Goal: Task Accomplishment & Management: Manage account settings

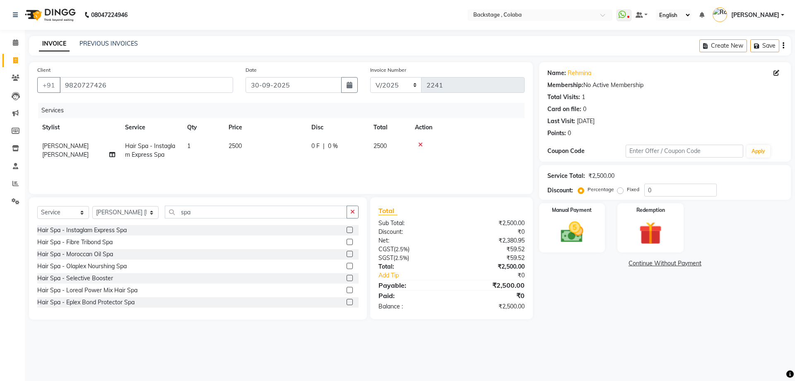
select select "service"
select select "83246"
click at [573, 235] on img at bounding box center [572, 231] width 39 height 27
click at [716, 261] on span "CASH" at bounding box center [718, 264] width 18 height 10
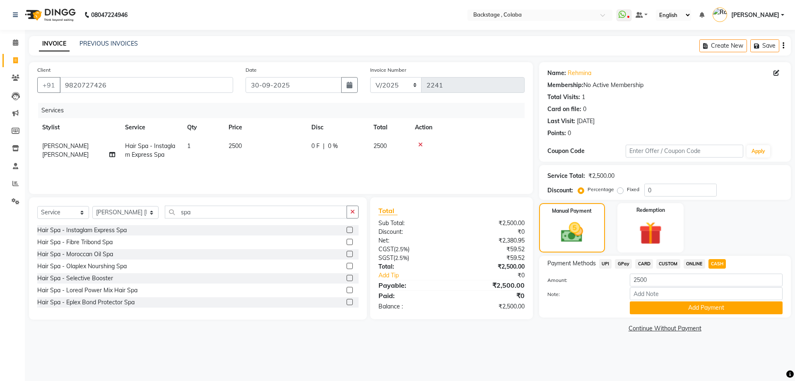
click at [688, 314] on div "Payment Methods UPI GPay CARD CUSTOM ONLINE CASH Amount: 2500 Note: Add Payment" at bounding box center [665, 287] width 252 height 62
click at [690, 308] on button "Add Payment" at bounding box center [706, 307] width 153 height 13
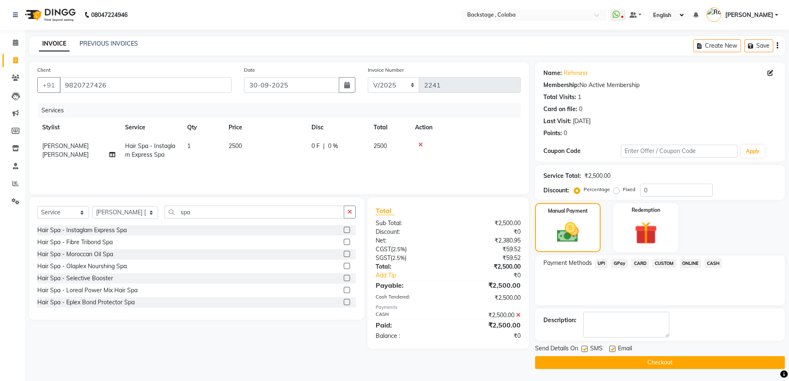
scroll to position [0, 0]
click at [612, 364] on button "Checkout" at bounding box center [660, 361] width 250 height 13
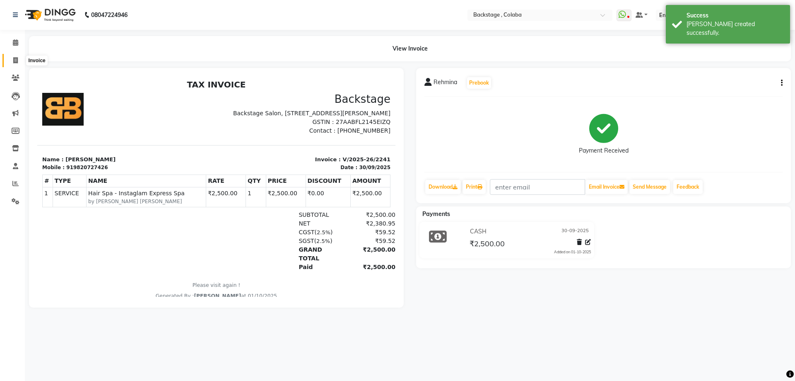
click at [15, 59] on icon at bounding box center [15, 60] width 5 height 6
select select "service"
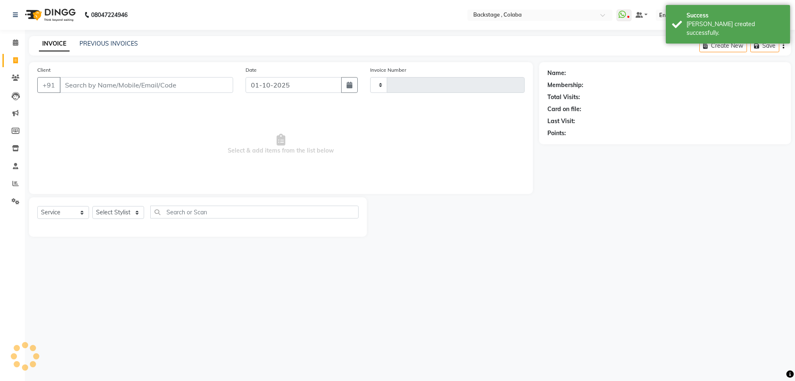
type input "2242"
select select "5451"
click at [126, 89] on input "Client" at bounding box center [147, 85] width 174 height 16
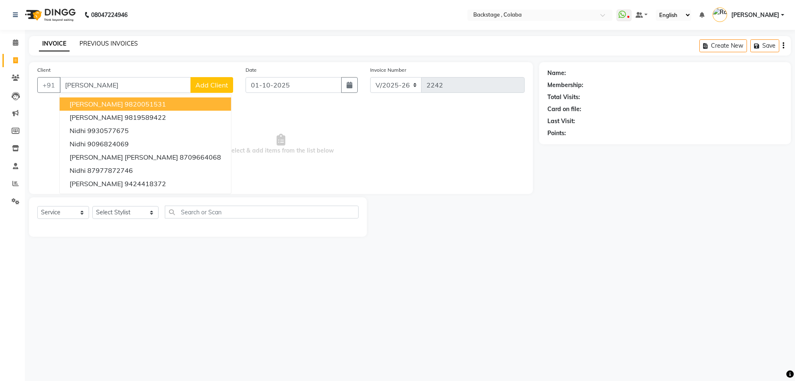
type input "[PERSON_NAME]"
click at [87, 44] on link "PREVIOUS INVOICES" at bounding box center [109, 43] width 58 height 7
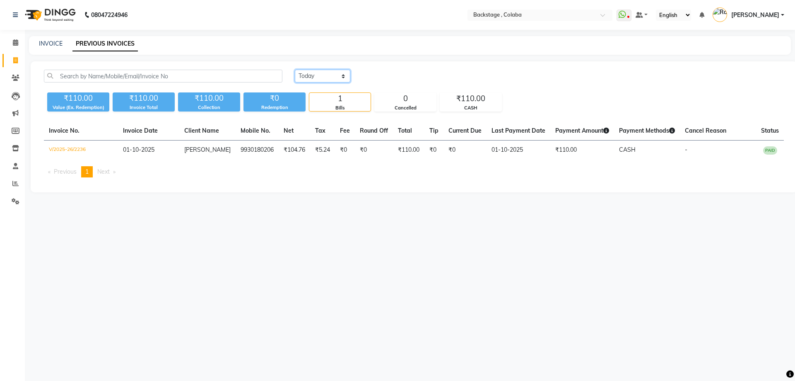
click at [323, 70] on select "[DATE] [DATE] Custom Range" at bounding box center [322, 76] width 55 height 13
click at [295, 70] on select "[DATE] [DATE] Custom Range" at bounding box center [322, 76] width 55 height 13
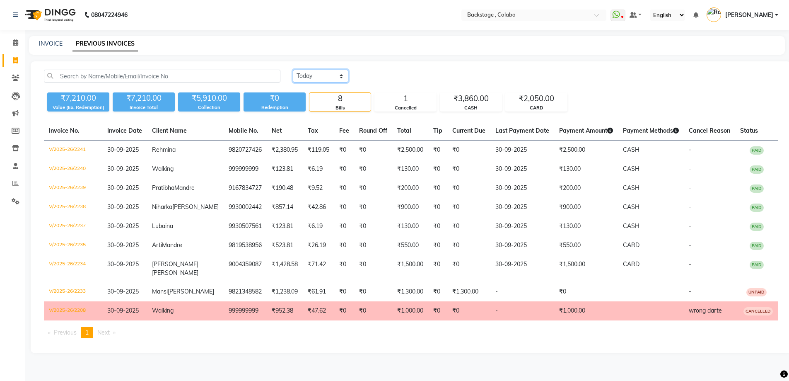
click at [334, 77] on select "[DATE] [DATE] Custom Range" at bounding box center [320, 76] width 55 height 13
select select "range"
click at [293, 70] on select "[DATE] [DATE] Custom Range" at bounding box center [320, 76] width 55 height 13
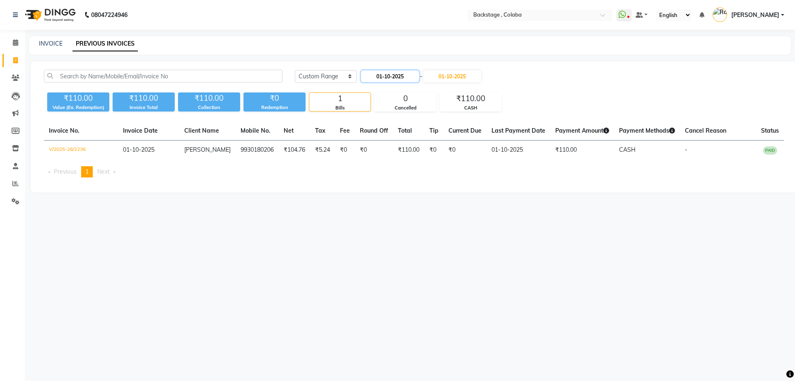
click at [407, 79] on input "01-10-2025" at bounding box center [390, 76] width 58 height 12
select select "10"
select select "2025"
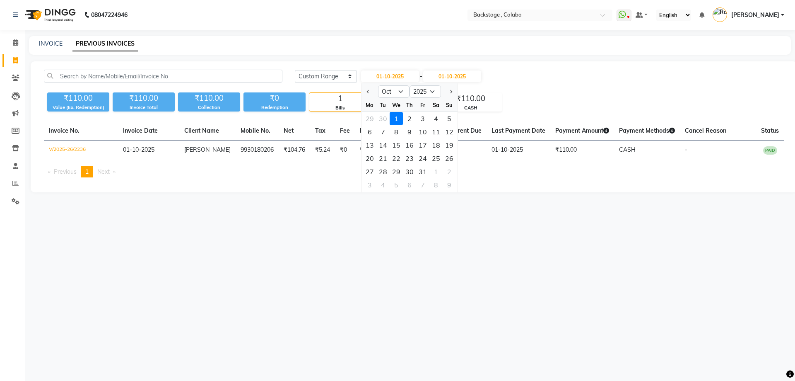
click at [408, 118] on div "2" at bounding box center [409, 118] width 13 height 13
type input "02-10-2025"
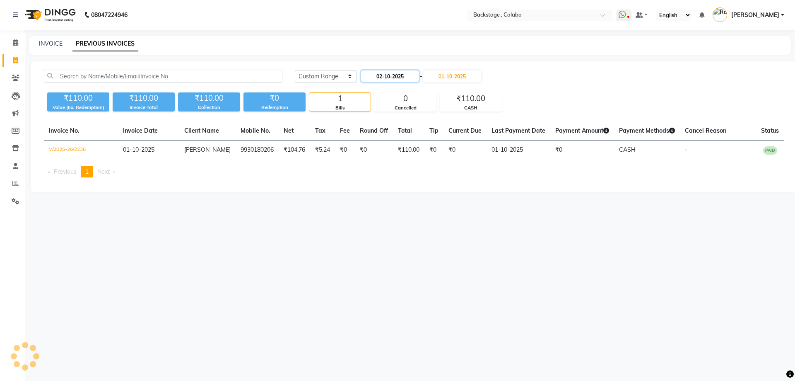
click at [393, 77] on input "02-10-2025" at bounding box center [390, 76] width 58 height 12
select select "10"
select select "2025"
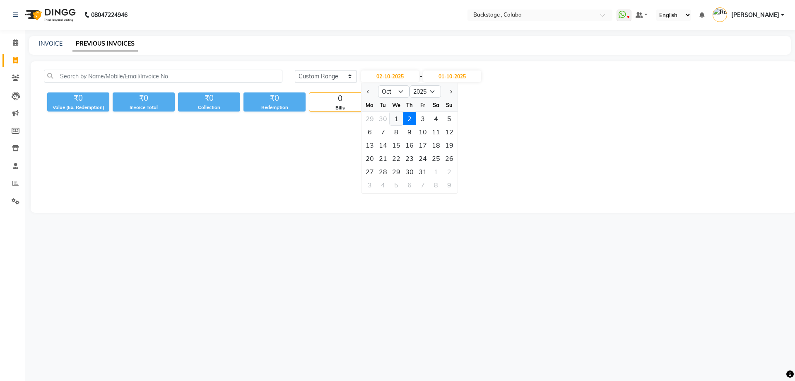
click at [394, 118] on div "1" at bounding box center [396, 118] width 13 height 13
type input "01-10-2025"
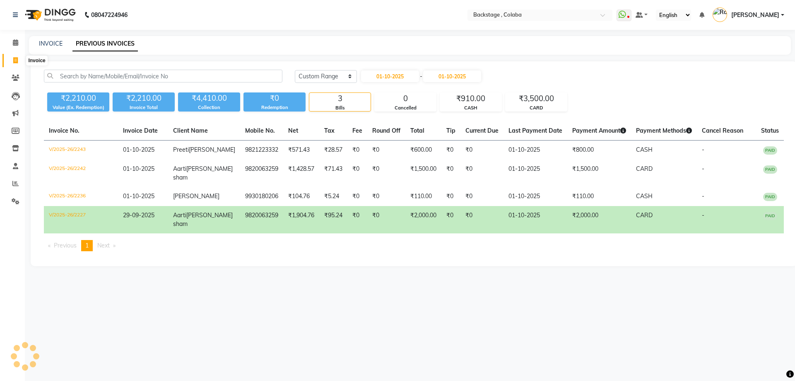
click at [15, 57] on icon at bounding box center [15, 60] width 5 height 6
select select "service"
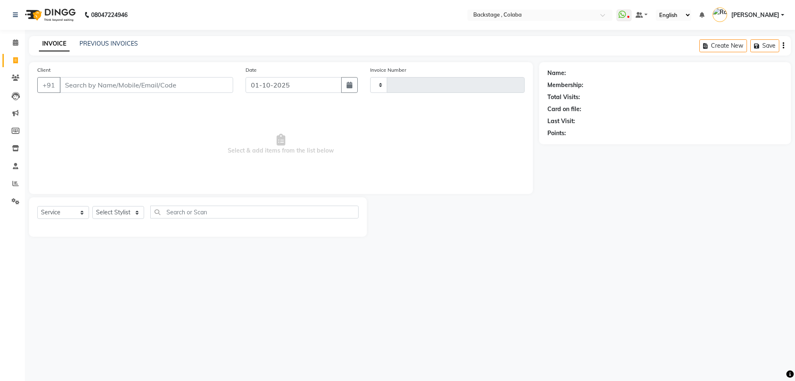
click at [51, 42] on link "INVOICE" at bounding box center [54, 43] width 31 height 15
type input "2244"
select select "5451"
click at [350, 88] on icon "button" at bounding box center [350, 85] width 6 height 7
select select "10"
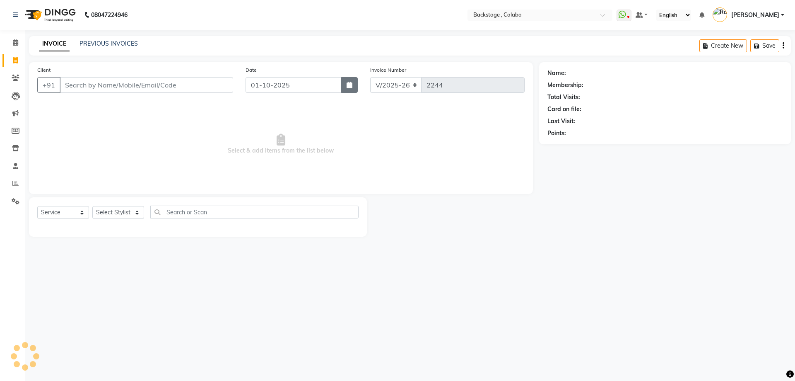
select select "2025"
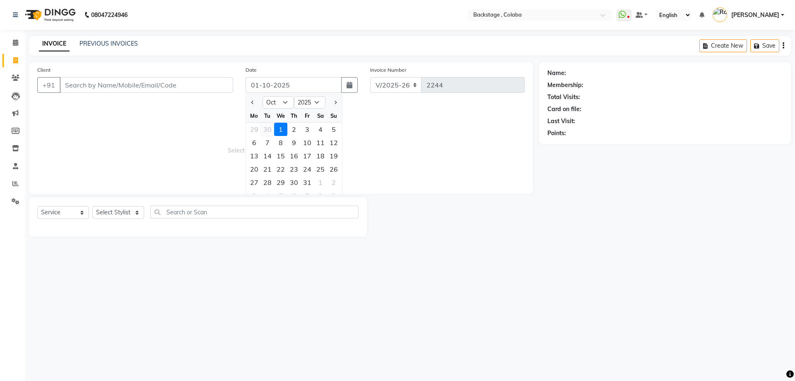
click at [270, 131] on div "30" at bounding box center [267, 129] width 13 height 13
type input "30-09-2025"
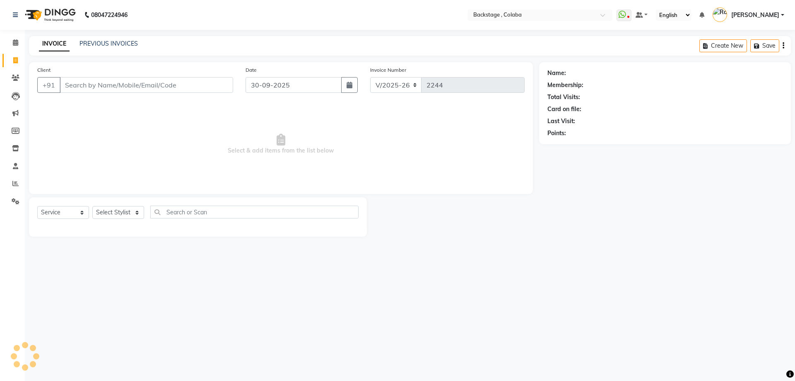
click at [146, 75] on div "Client +91" at bounding box center [135, 82] width 208 height 34
click at [148, 84] on input "Client" at bounding box center [147, 85] width 174 height 16
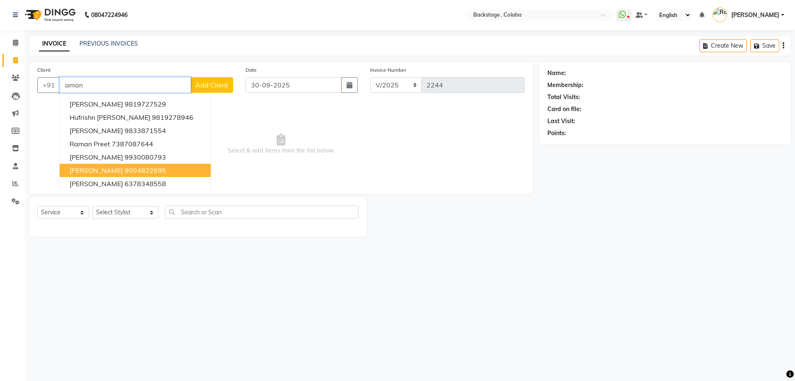
click at [87, 172] on span "[PERSON_NAME]" at bounding box center [96, 170] width 53 height 8
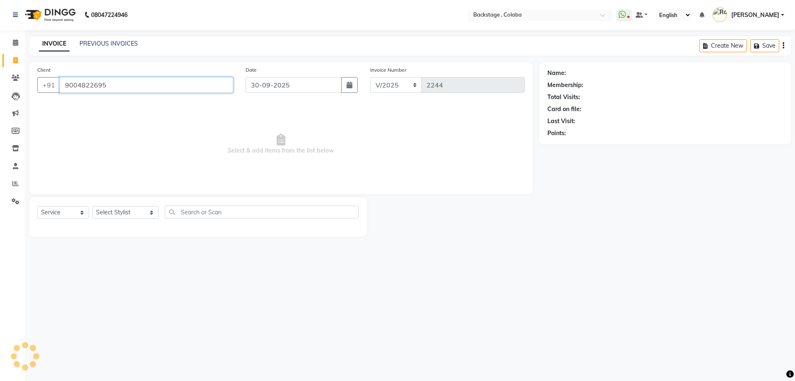
type input "9004822695"
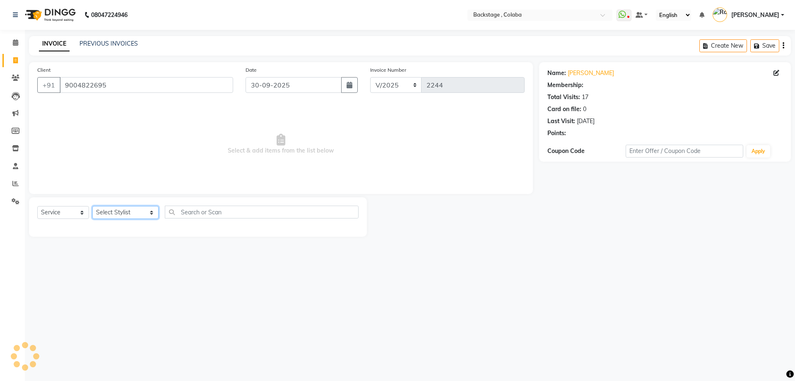
click at [109, 210] on select "Select Stylist Backstage Bharti [PERSON_NAME] [PERSON_NAME] [PERSON_NAME] [PERS…" at bounding box center [125, 212] width 66 height 13
select select "37138"
click at [92, 206] on select "Select Stylist Backstage Bharti [PERSON_NAME] [PERSON_NAME] [PERSON_NAME] [PERS…" at bounding box center [125, 212] width 66 height 13
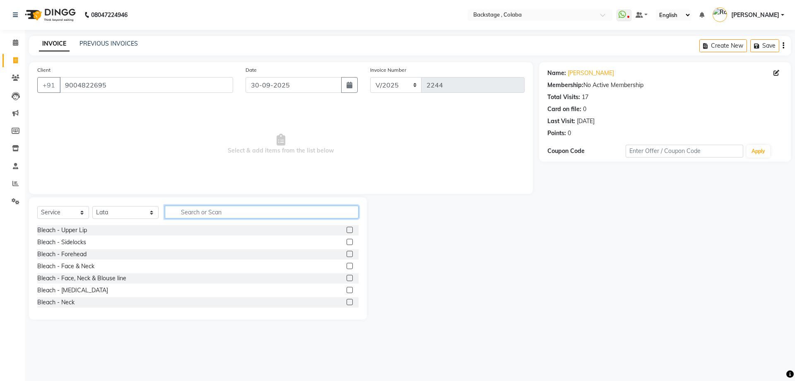
click at [170, 215] on input "text" at bounding box center [262, 211] width 194 height 13
type input "thre"
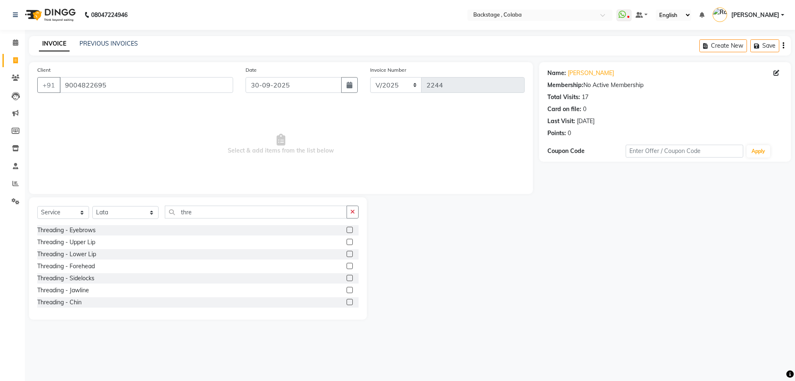
drag, startPoint x: 83, startPoint y: 229, endPoint x: 94, endPoint y: 225, distance: 11.8
click at [83, 229] on div "Threading - Eyebrows" at bounding box center [66, 230] width 58 height 9
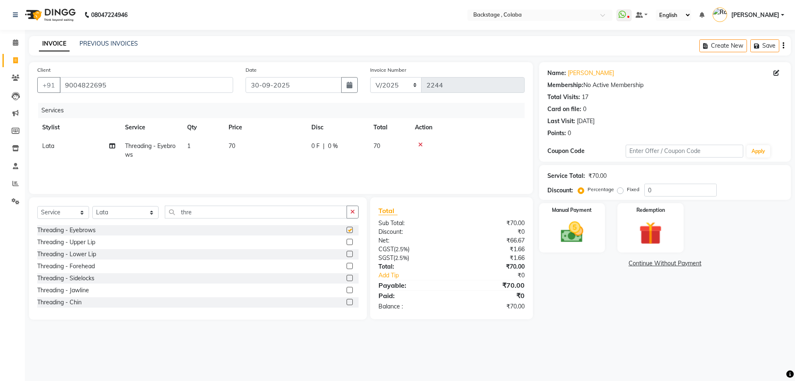
checkbox input "false"
click at [81, 243] on div "Threading - Upper Lip" at bounding box center [66, 242] width 58 height 9
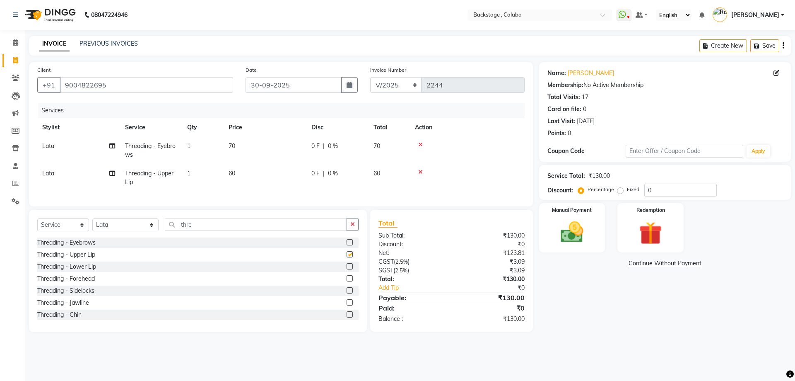
checkbox input "false"
click at [582, 239] on img at bounding box center [572, 231] width 39 height 27
click at [718, 263] on span "CASH" at bounding box center [718, 264] width 18 height 10
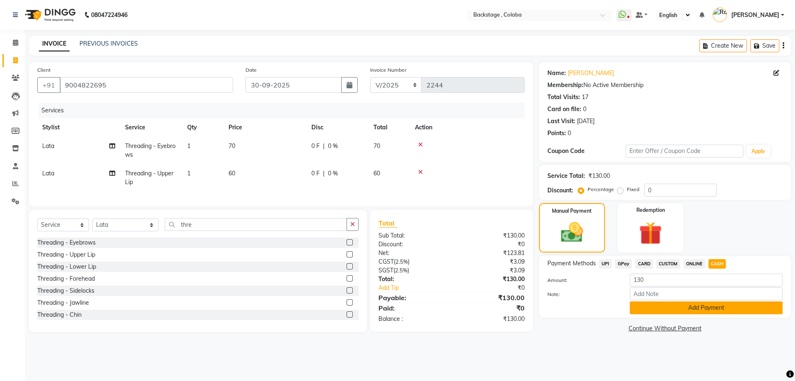
click at [682, 305] on button "Add Payment" at bounding box center [706, 307] width 153 height 13
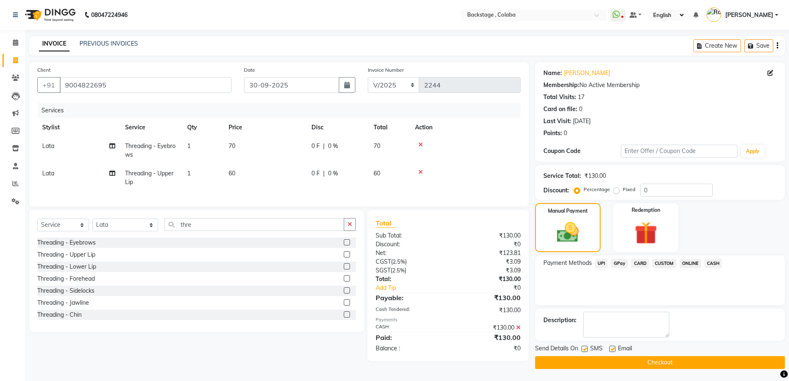
scroll to position [0, 0]
click at [638, 364] on button "Checkout" at bounding box center [660, 361] width 250 height 13
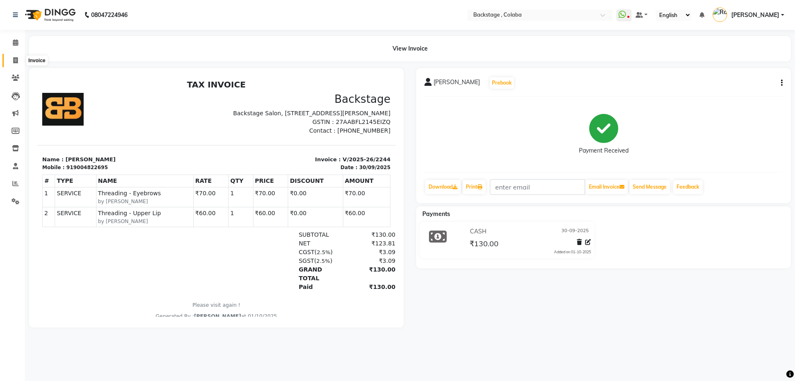
click at [12, 60] on span at bounding box center [15, 61] width 14 height 10
select select "service"
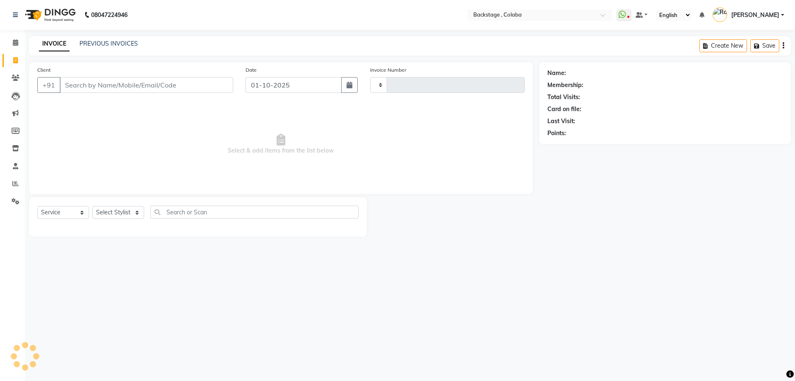
type input "2245"
select select "5451"
select select "service"
click at [17, 43] on icon at bounding box center [15, 42] width 5 height 6
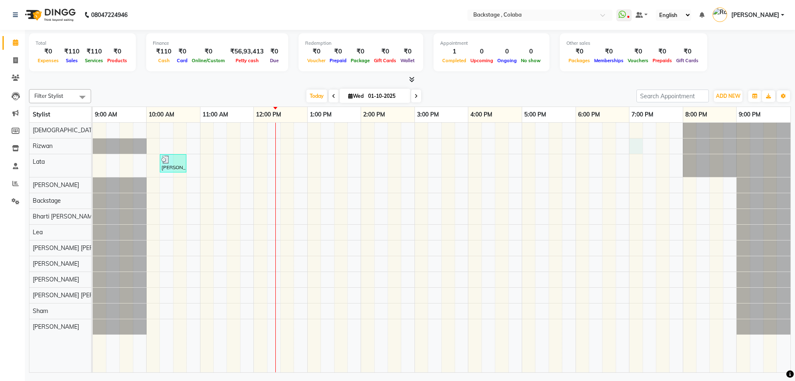
click at [636, 146] on div "Priyal, TK01, 10:15 AM-10:45 AM, Threading - Upper Lip,Threading - Chin" at bounding box center [442, 247] width 698 height 249
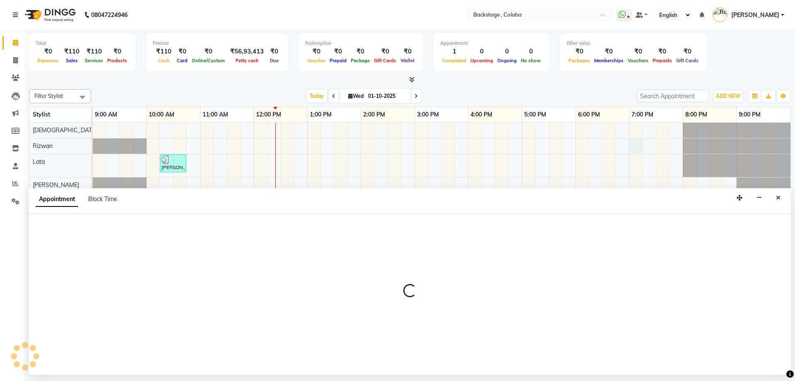
select select "36480"
select select "1140"
select select "tentative"
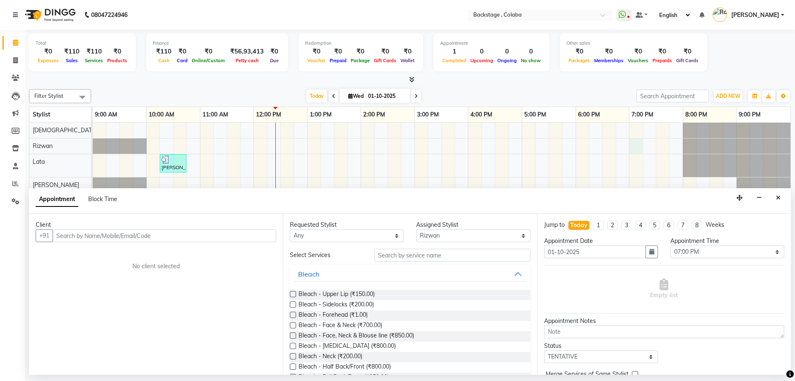
click at [80, 236] on input "text" at bounding box center [165, 235] width 224 height 13
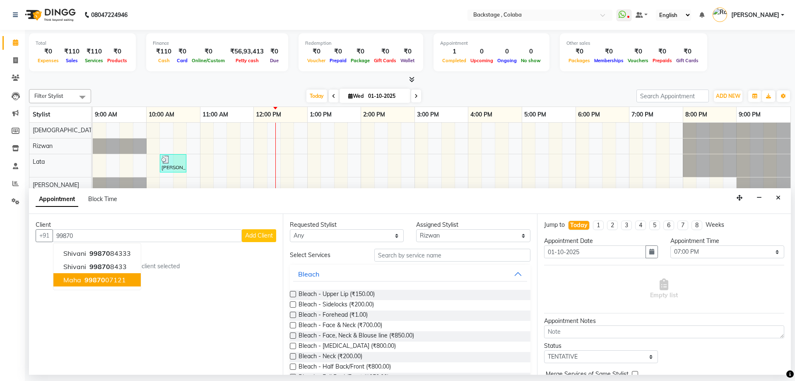
click at [87, 283] on span "99870" at bounding box center [94, 279] width 21 height 8
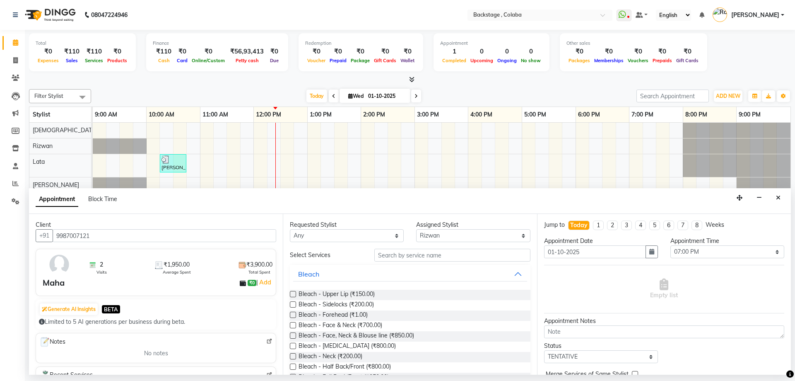
type input "9987007121"
click at [332, 235] on select "Any Backstage Bharti Nitesh Gohar Jayesh Anil Karekar Kalavati Sharma Kalindi J…" at bounding box center [347, 235] width 114 height 13
select select "36480"
click at [290, 229] on select "Any Backstage Bharti Nitesh Gohar Jayesh Anil Karekar Kalavati Sharma Kalindi J…" at bounding box center [347, 235] width 114 height 13
click at [408, 255] on input "text" at bounding box center [452, 254] width 156 height 13
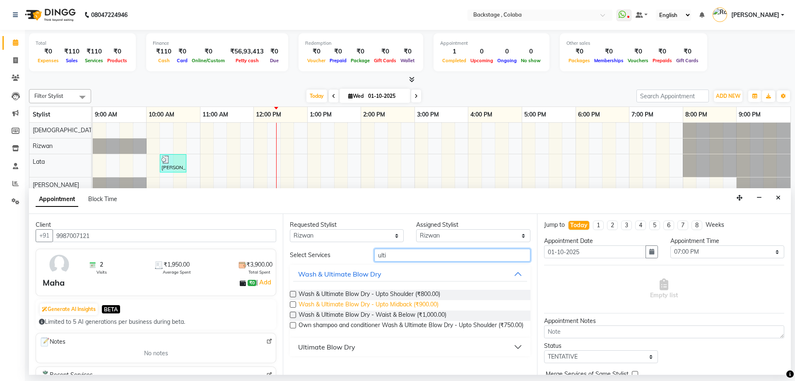
type input "ulti"
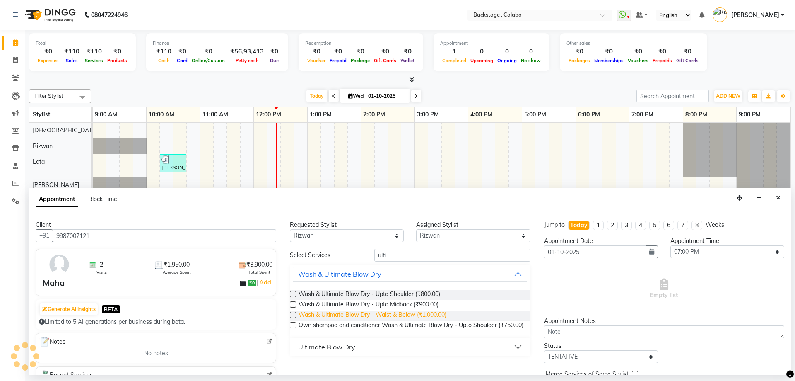
drag, startPoint x: 415, startPoint y: 301, endPoint x: 432, endPoint y: 313, distance: 20.6
click at [416, 301] on span "Wash & Ultimate Blow Dry - Upto Midback (₹900.00)" at bounding box center [369, 305] width 140 height 10
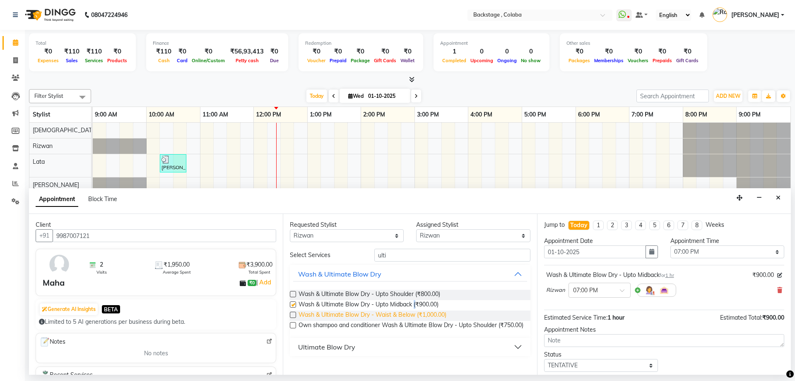
checkbox input "false"
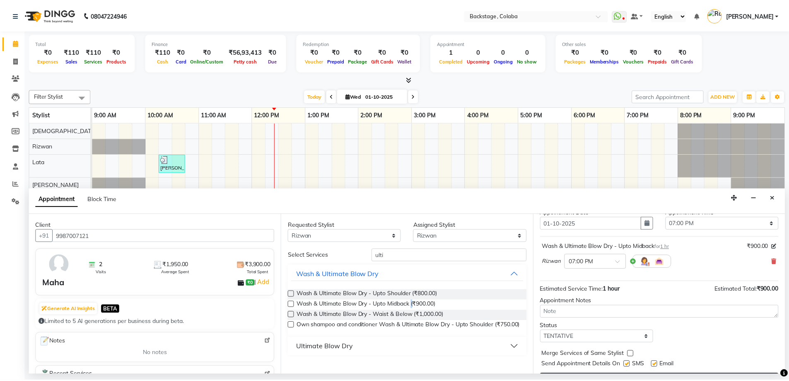
scroll to position [49, 0]
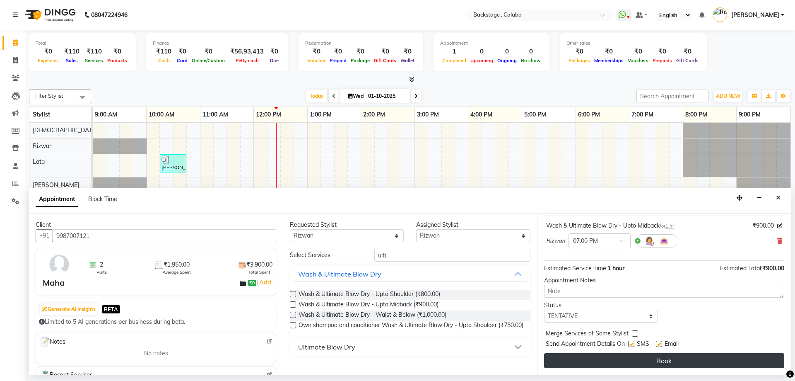
click at [617, 362] on button "Book" at bounding box center [664, 360] width 240 height 15
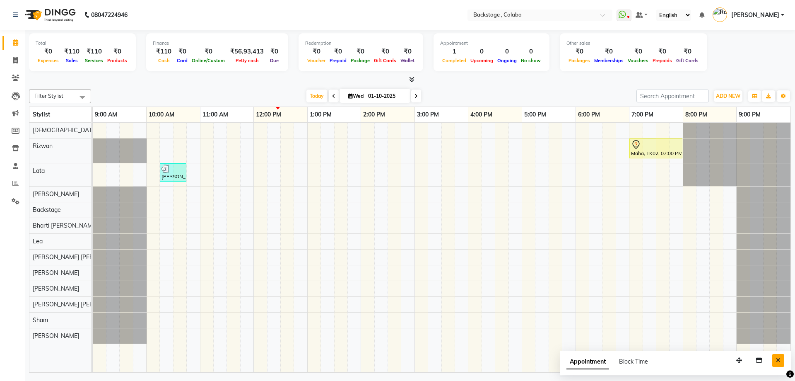
click at [779, 362] on icon "Close" at bounding box center [778, 360] width 5 height 6
click at [14, 64] on span at bounding box center [15, 61] width 14 height 10
select select "service"
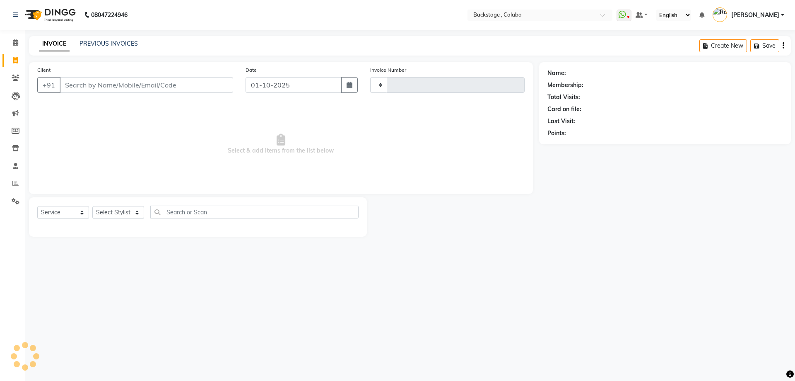
type input "2242"
select select "5451"
click at [94, 45] on link "PREVIOUS INVOICES" at bounding box center [109, 43] width 58 height 7
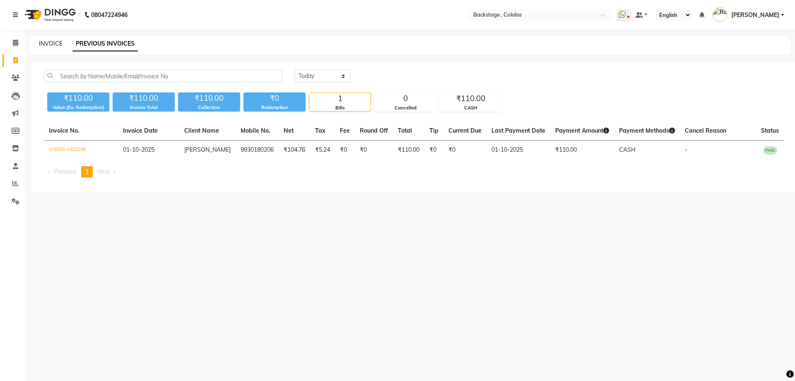
click at [54, 43] on link "INVOICE" at bounding box center [51, 43] width 24 height 7
select select "service"
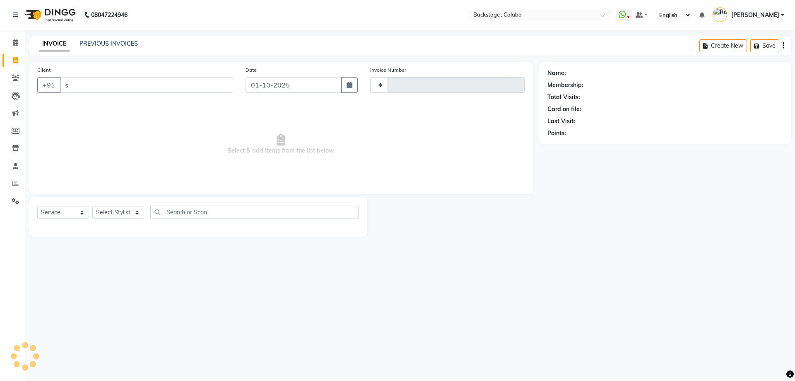
type input "sh"
type input "2242"
select select "5451"
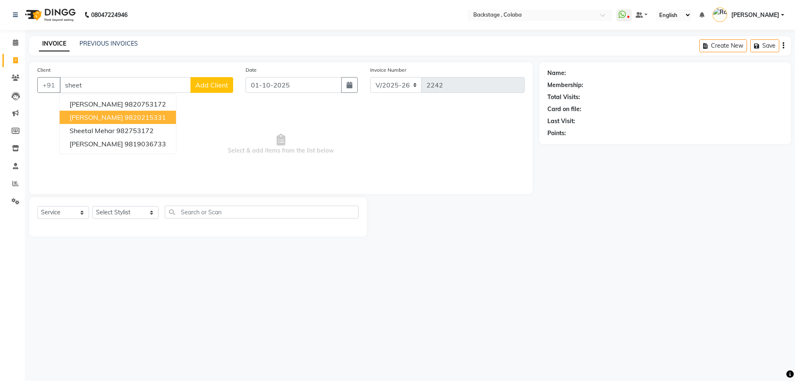
click at [125, 118] on ngb-highlight "9820215331" at bounding box center [145, 117] width 41 height 8
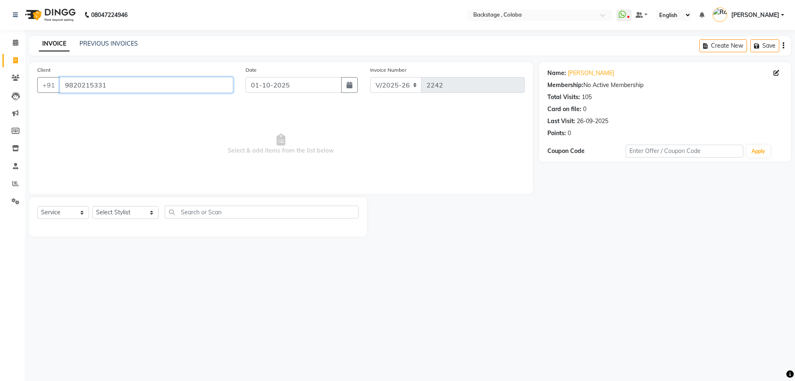
drag, startPoint x: 132, startPoint y: 81, endPoint x: 41, endPoint y: 76, distance: 91.2
click at [41, 76] on div "Client +91 9820215331" at bounding box center [135, 82] width 208 height 34
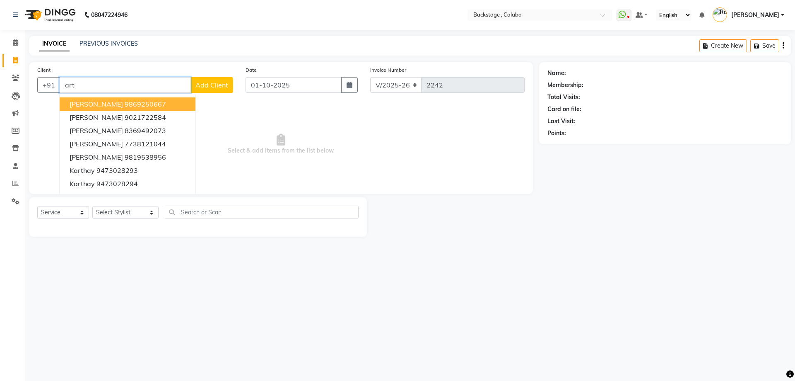
click at [94, 90] on input "art" at bounding box center [125, 85] width 131 height 16
click at [102, 103] on span "Aarti Bahl sham" at bounding box center [106, 104] width 73 height 8
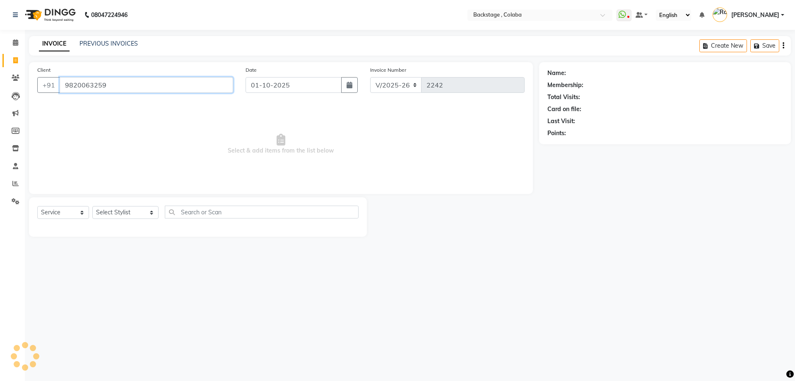
type input "9820063259"
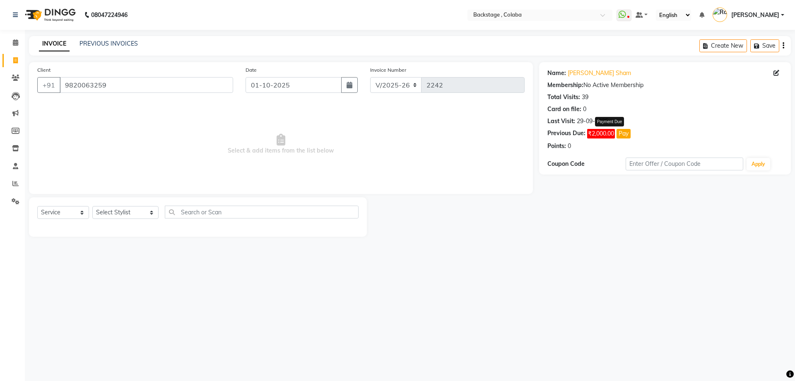
click at [629, 133] on button "Pay" at bounding box center [624, 134] width 14 height 10
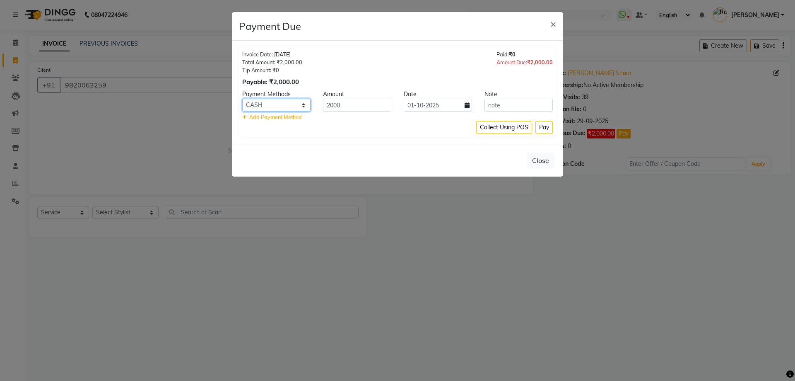
click at [291, 101] on select "UPI GPay CARD CUSTOM ONLINE CASH" at bounding box center [276, 105] width 68 height 13
select select "2"
click at [242, 99] on select "UPI GPay CARD CUSTOM ONLINE CASH" at bounding box center [276, 105] width 68 height 13
click at [548, 131] on button "Pay" at bounding box center [543, 127] width 17 height 13
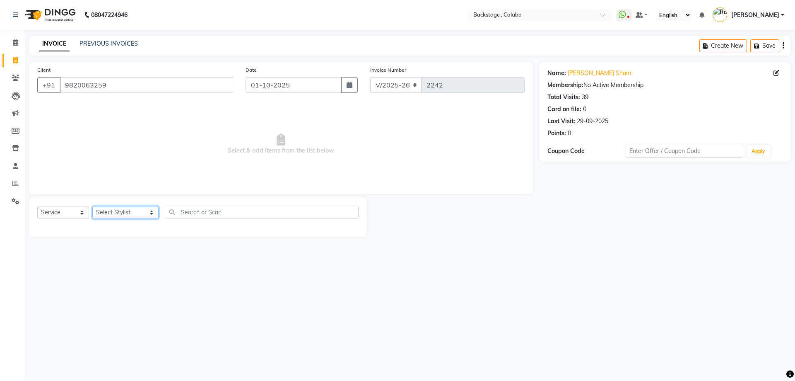
drag, startPoint x: 111, startPoint y: 211, endPoint x: 109, endPoint y: 216, distance: 5.2
click at [111, 211] on select "Select Stylist Backstage Bharti [PERSON_NAME] [PERSON_NAME] [PERSON_NAME] [PERS…" at bounding box center [125, 212] width 66 height 13
select select "91753"
click at [92, 206] on select "Select Stylist Backstage Bharti [PERSON_NAME] [PERSON_NAME] [PERSON_NAME] [PERS…" at bounding box center [125, 212] width 66 height 13
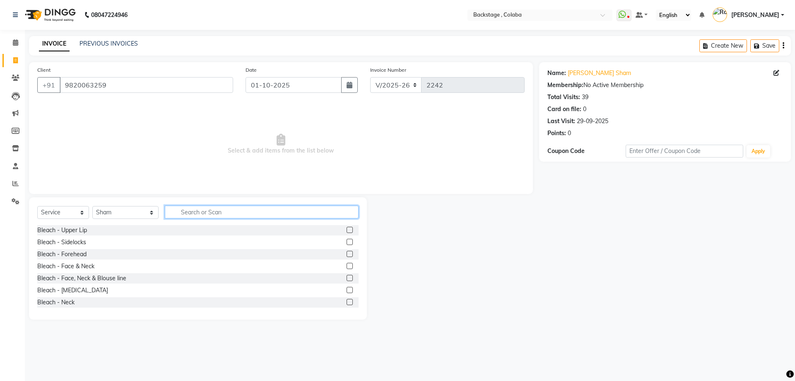
click at [197, 211] on input "text" at bounding box center [262, 211] width 194 height 13
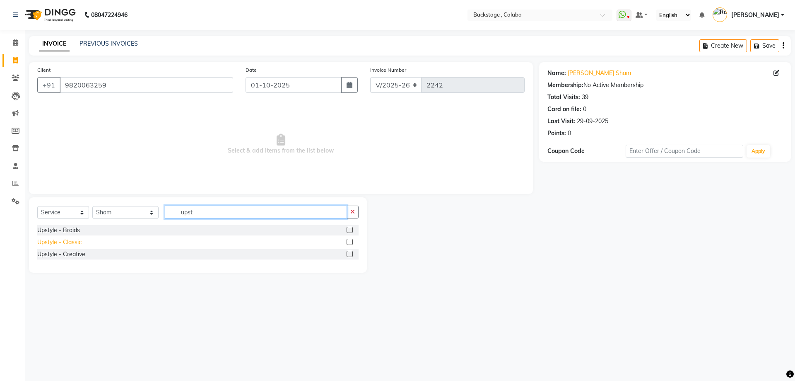
type input "upst"
drag, startPoint x: 79, startPoint y: 243, endPoint x: 92, endPoint y: 237, distance: 13.9
click at [79, 243] on div "Upstyle - Classic" at bounding box center [59, 242] width 44 height 9
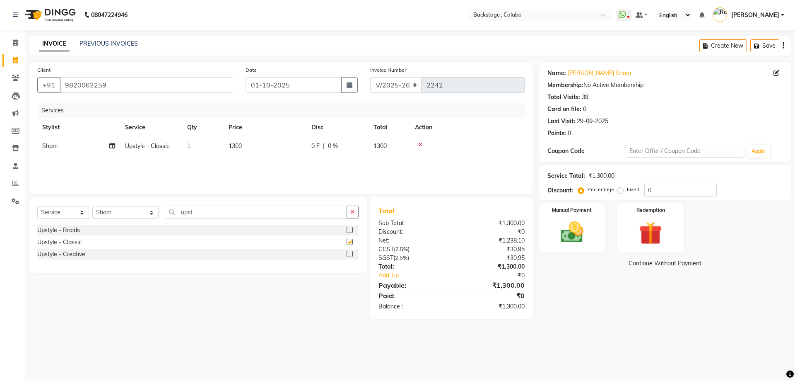
checkbox input "false"
drag, startPoint x: 251, startPoint y: 149, endPoint x: 263, endPoint y: 148, distance: 12.9
click at [253, 148] on td "1300" at bounding box center [265, 146] width 83 height 19
select select "91753"
click at [276, 145] on input "1300" at bounding box center [304, 148] width 73 height 13
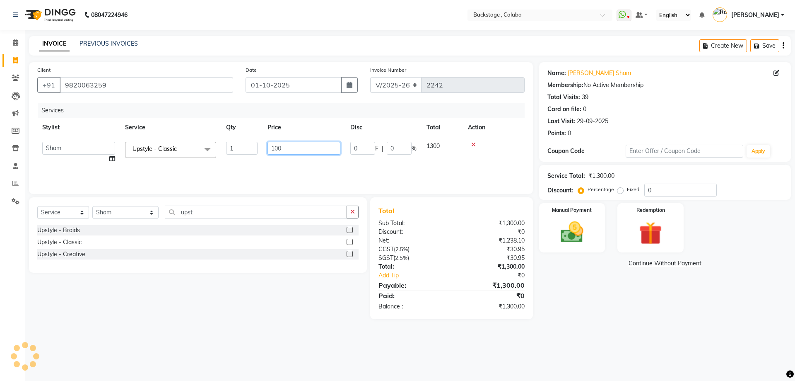
type input "1500"
click at [669, 301] on div "Name: Aarti Bahl Sham Membership: No Active Membership Total Visits: 39 Card on…" at bounding box center [668, 190] width 258 height 257
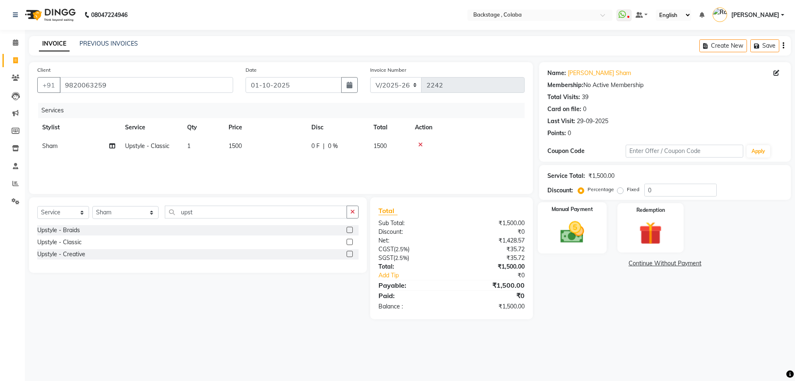
click at [603, 216] on div "Manual Payment" at bounding box center [572, 227] width 69 height 51
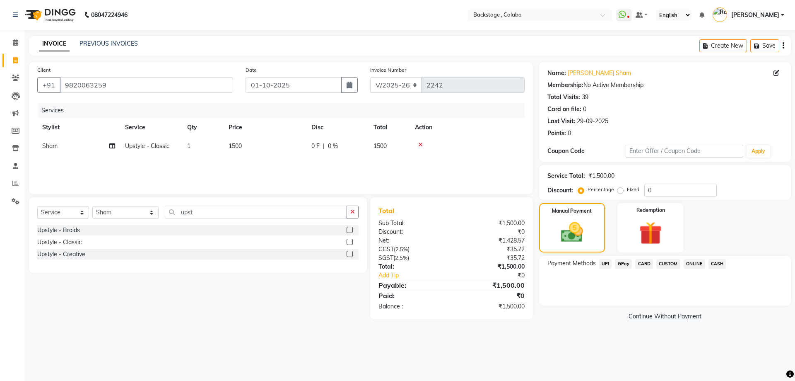
click at [637, 260] on span "CARD" at bounding box center [644, 264] width 18 height 10
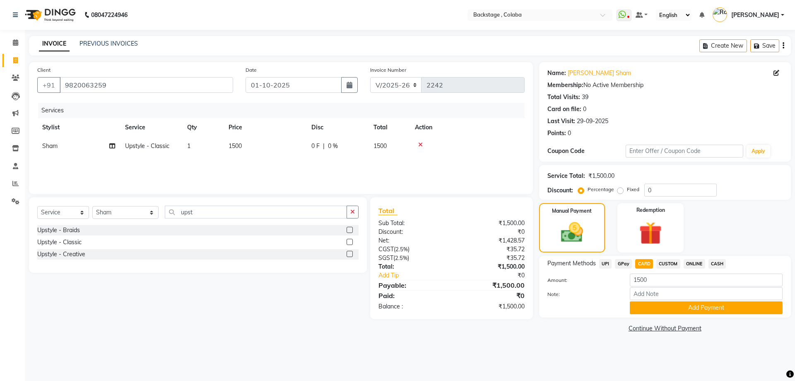
click at [644, 306] on button "Add Payment" at bounding box center [706, 307] width 153 height 13
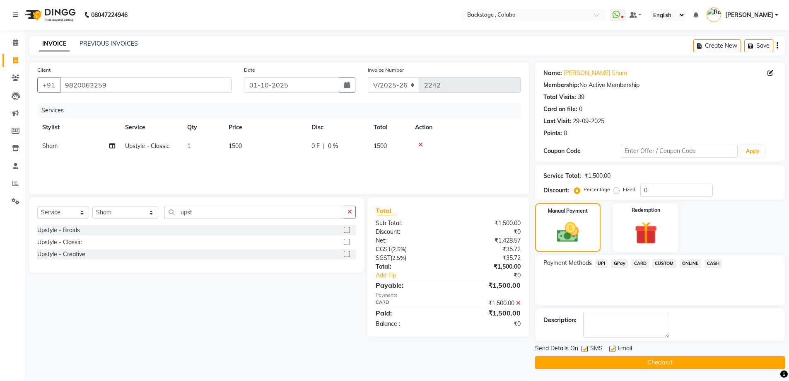
click at [633, 358] on button "Checkout" at bounding box center [660, 362] width 250 height 13
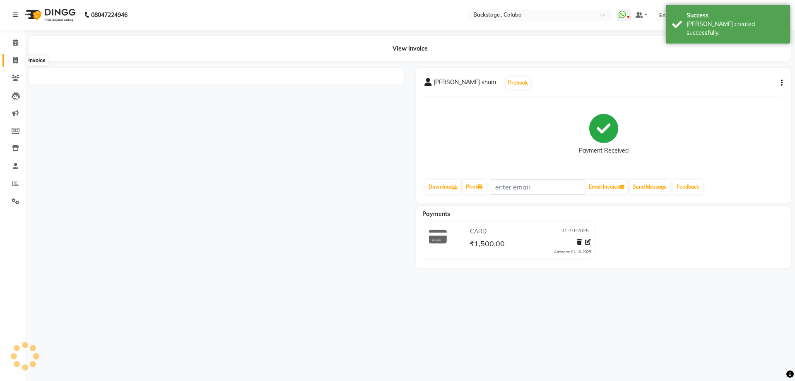
click at [14, 62] on icon at bounding box center [15, 60] width 5 height 6
select select "service"
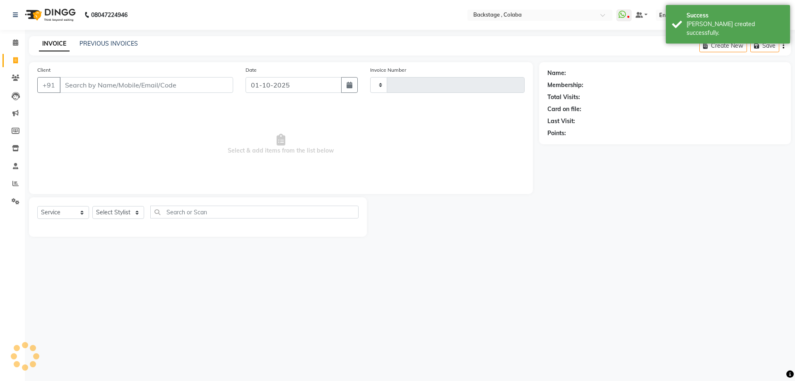
type input "2243"
select select "5451"
click at [124, 91] on input "Client" at bounding box center [147, 85] width 174 height 16
click at [125, 88] on input "Client" at bounding box center [147, 85] width 174 height 16
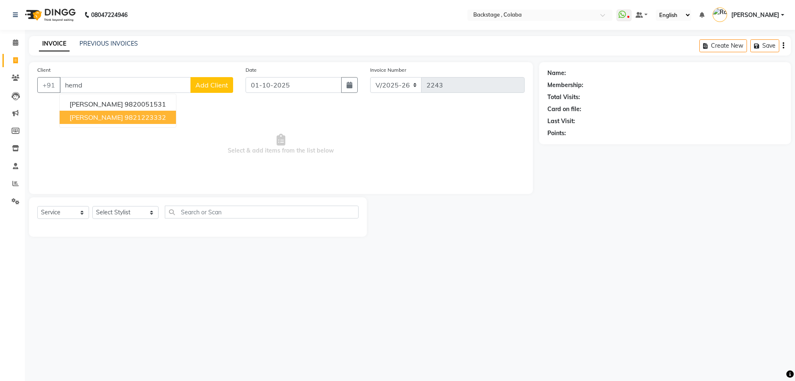
click at [98, 120] on span "Preeti Hemdev" at bounding box center [96, 117] width 53 height 8
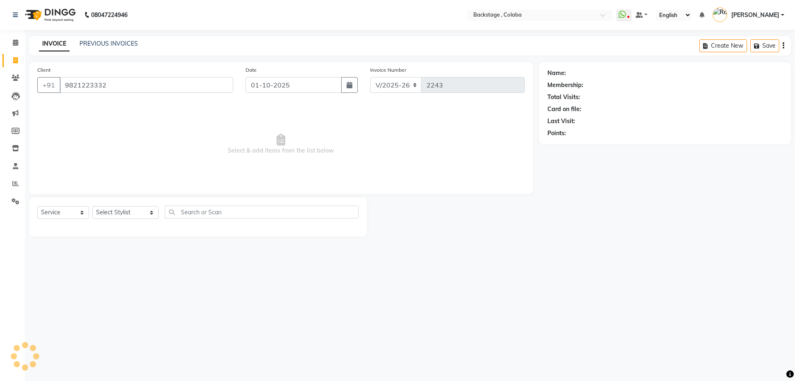
type input "9821223332"
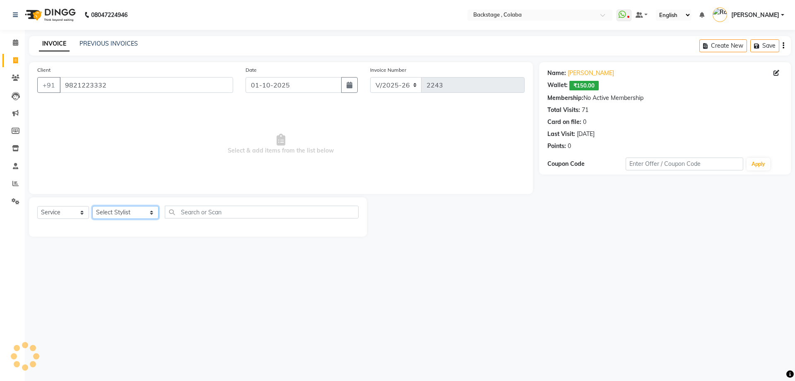
click at [107, 212] on select "Select Stylist Backstage Bharti [PERSON_NAME] [PERSON_NAME] [PERSON_NAME] [PERS…" at bounding box center [125, 212] width 66 height 13
select select "36480"
click at [92, 206] on select "Select Stylist Backstage Bharti [PERSON_NAME] [PERSON_NAME] [PERSON_NAME] [PERS…" at bounding box center [125, 212] width 66 height 13
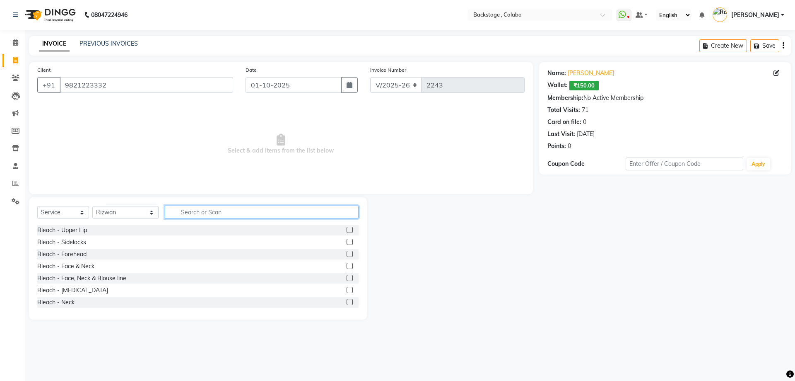
drag, startPoint x: 177, startPoint y: 212, endPoint x: 154, endPoint y: 197, distance: 27.5
click at [170, 210] on input "text" at bounding box center [262, 211] width 194 height 13
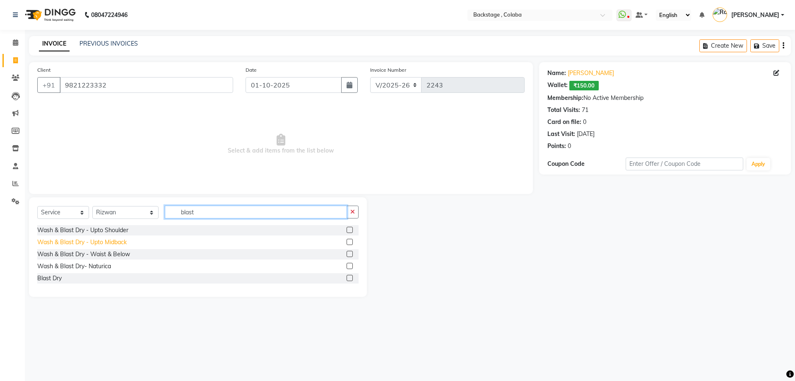
type input "blast"
drag, startPoint x: 116, startPoint y: 243, endPoint x: 138, endPoint y: 219, distance: 32.8
click at [116, 243] on div "Wash & Blast Dry - Upto Midback" at bounding box center [81, 242] width 89 height 9
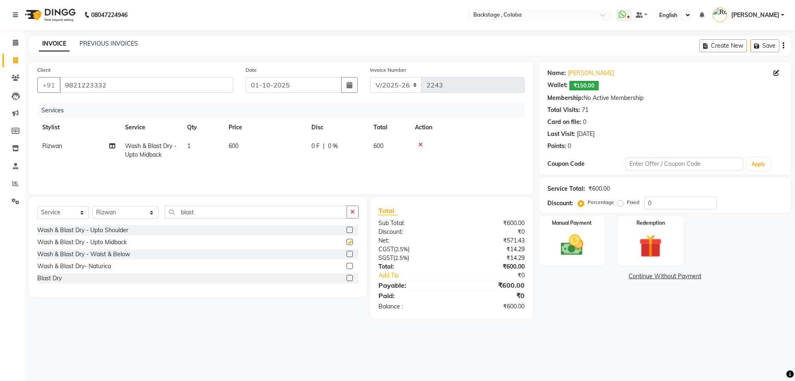
checkbox input "false"
click at [266, 151] on td "600" at bounding box center [265, 150] width 83 height 27
select select "36480"
click at [568, 245] on img at bounding box center [572, 244] width 39 height 27
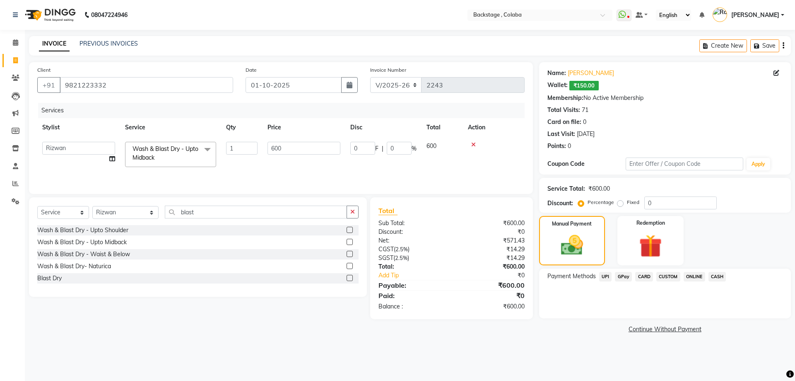
click at [710, 275] on span "CASH" at bounding box center [718, 277] width 18 height 10
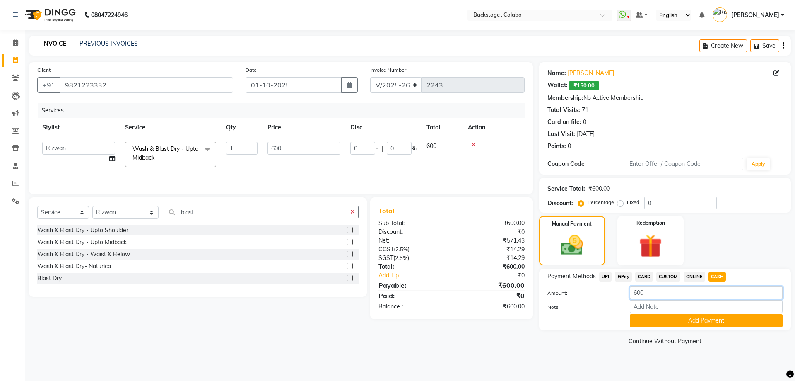
drag, startPoint x: 674, startPoint y: 290, endPoint x: 600, endPoint y: 287, distance: 74.6
click at [600, 287] on div "Amount: 600" at bounding box center [665, 293] width 248 height 14
type input "800"
click at [677, 317] on button "Add Payment" at bounding box center [706, 320] width 153 height 13
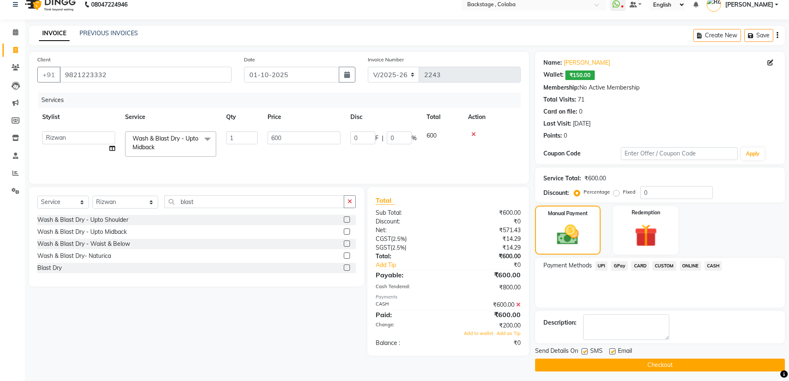
scroll to position [13, 0]
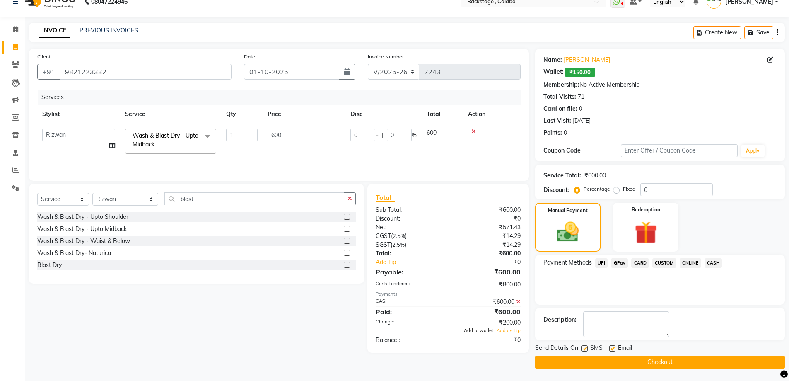
click at [481, 330] on span "Add to wallet" at bounding box center [478, 330] width 29 height 6
click at [582, 362] on button "Checkout" at bounding box center [660, 361] width 250 height 13
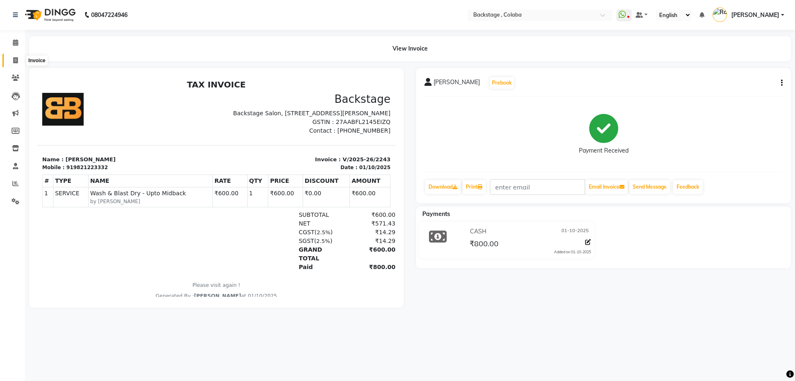
click at [18, 58] on span at bounding box center [15, 61] width 14 height 10
select select "service"
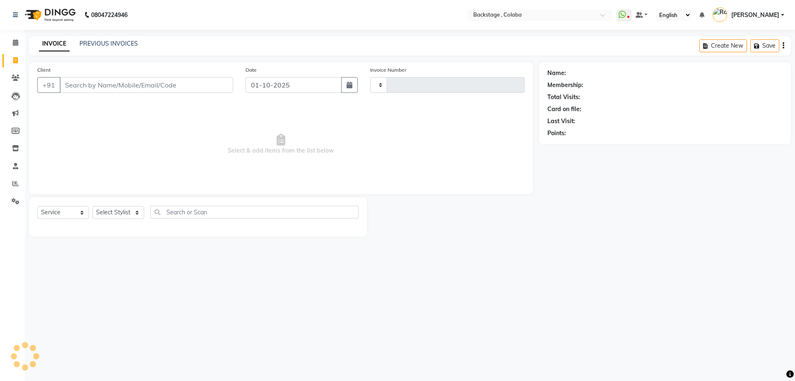
type input "2244"
select select "5451"
click at [16, 45] on icon at bounding box center [15, 42] width 5 height 6
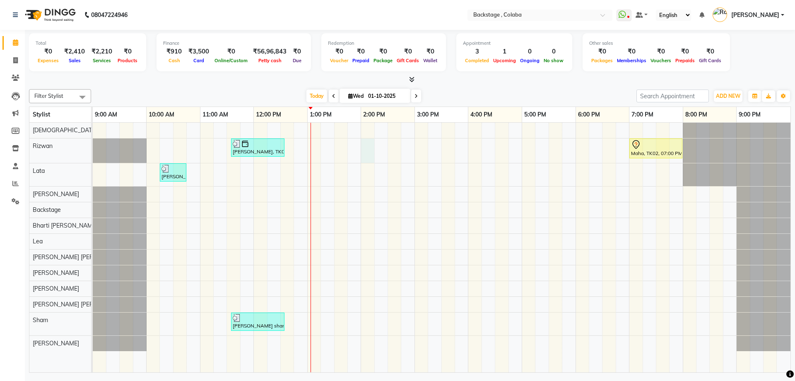
click at [368, 151] on div "Preeti Hemdev, TK04, 11:35 AM-12:35 PM, Wash & Blast Dry - Upto Midback Maha, T…" at bounding box center [442, 247] width 698 height 249
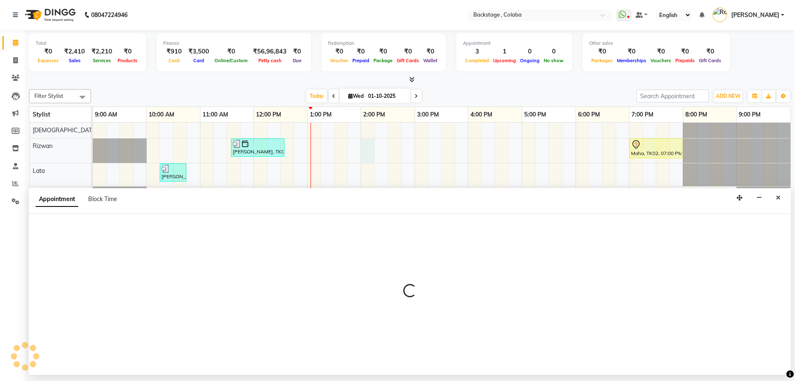
select select "36480"
select select "tentative"
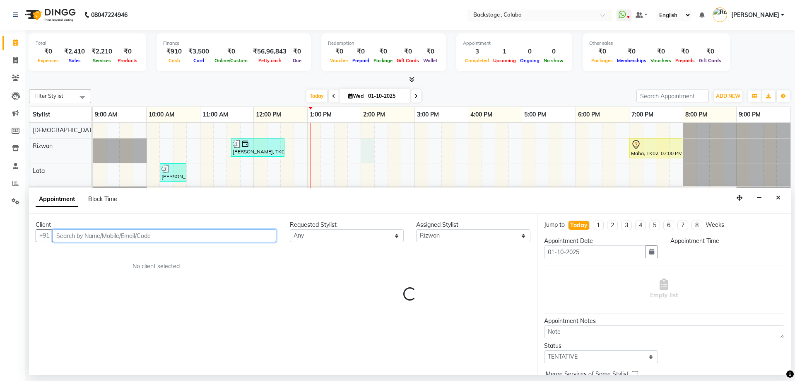
select select "840"
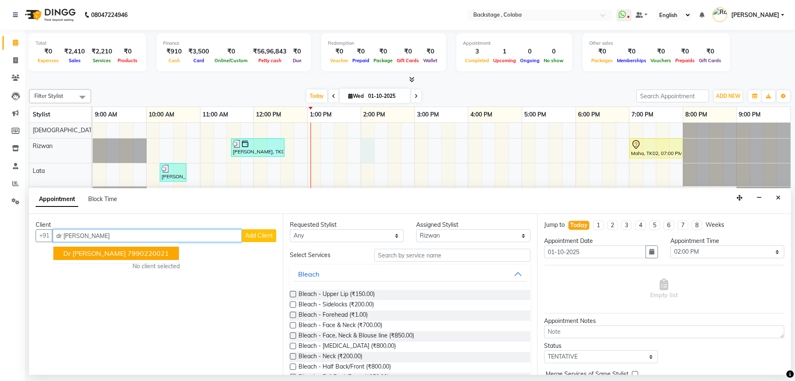
click at [128, 252] on ngb-highlight "7990220021" at bounding box center [148, 253] width 41 height 8
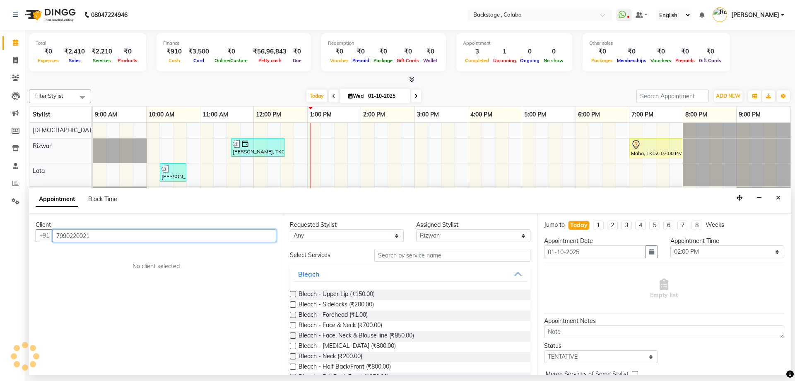
type input "7990220021"
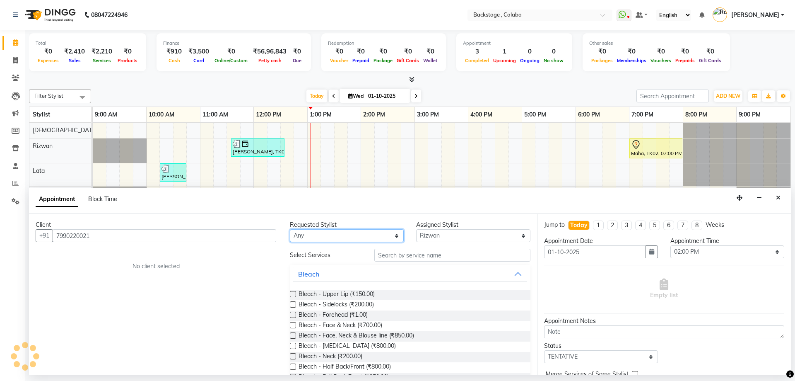
click at [338, 236] on select "Any Backstage Bharti Nitesh Gohar Jayesh Anil Karekar Kalavati Sharma Kalindi J…" at bounding box center [347, 235] width 114 height 13
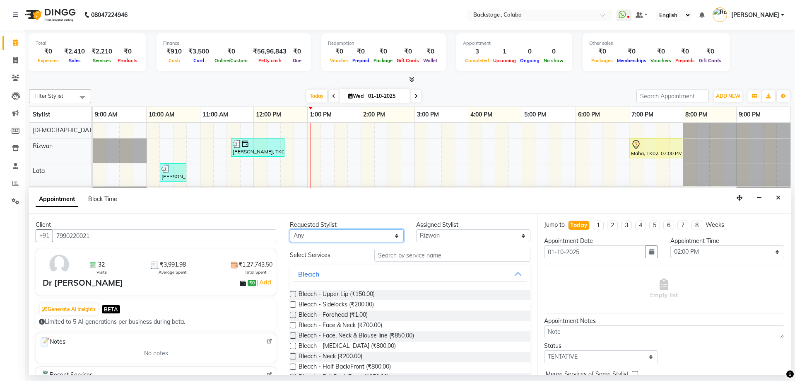
select select "36480"
click at [290, 229] on select "Any Backstage Bharti Nitesh Gohar Jayesh Anil Karekar Kalavati Sharma Kalindi J…" at bounding box center [347, 235] width 114 height 13
click at [397, 258] on input "text" at bounding box center [452, 254] width 156 height 13
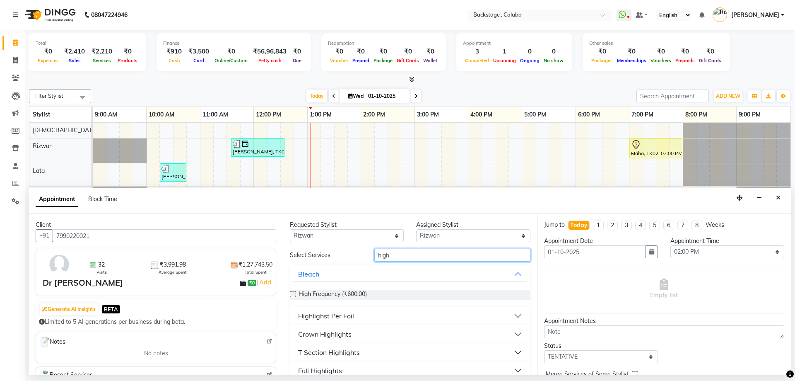
scroll to position [12, 0]
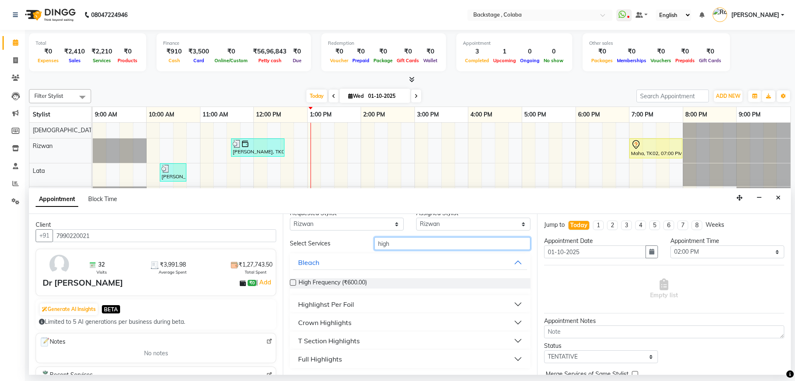
type input "high"
drag, startPoint x: 354, startPoint y: 351, endPoint x: 354, endPoint y: 357, distance: 5.4
click at [354, 352] on button "Full Highlights" at bounding box center [410, 358] width 234 height 15
click at [354, 359] on button "Full Highlights" at bounding box center [410, 358] width 234 height 15
click at [341, 363] on div "Full Highlights" at bounding box center [320, 359] width 44 height 10
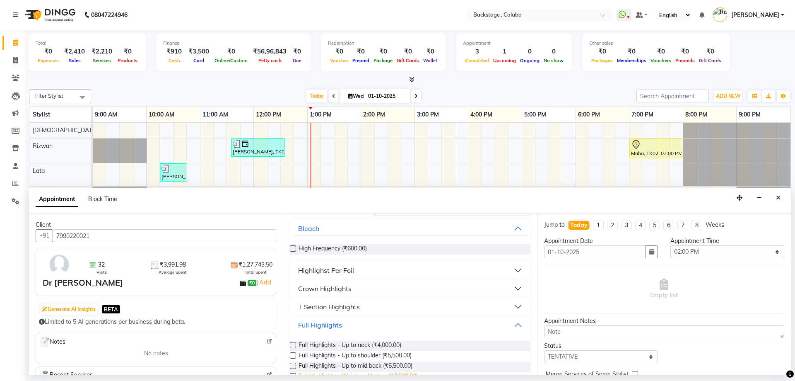
scroll to position [77, 0]
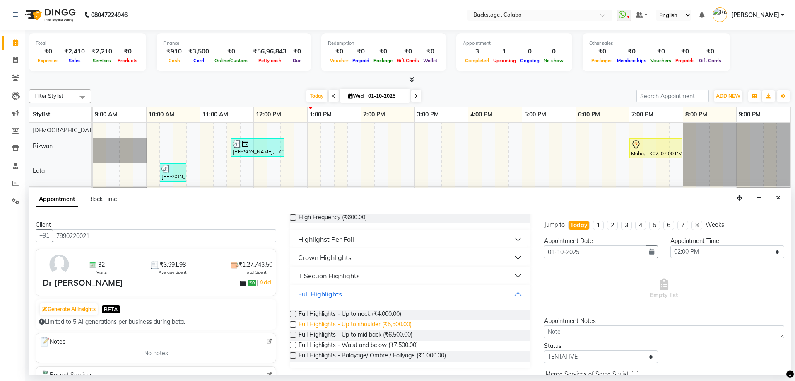
click at [342, 329] on span "Full Highlights - Up to shoulder (₹5,500.00)" at bounding box center [355, 325] width 113 height 10
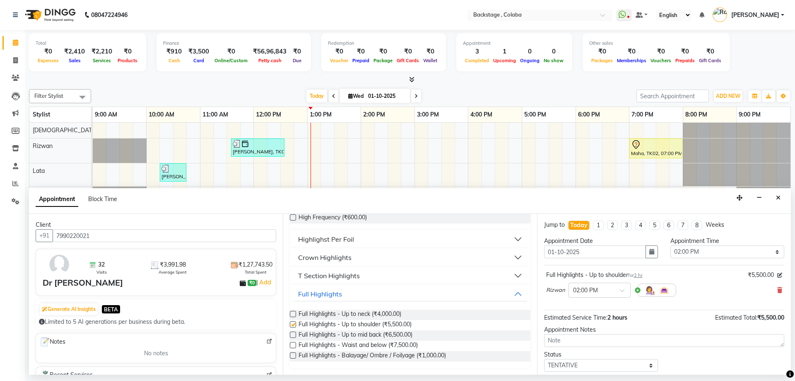
checkbox input "false"
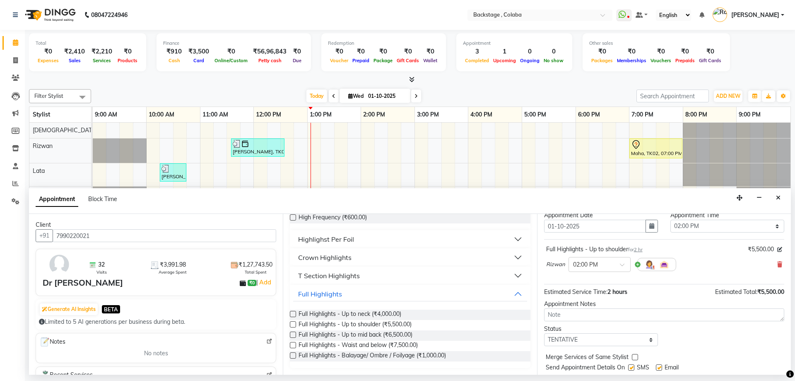
scroll to position [49, 0]
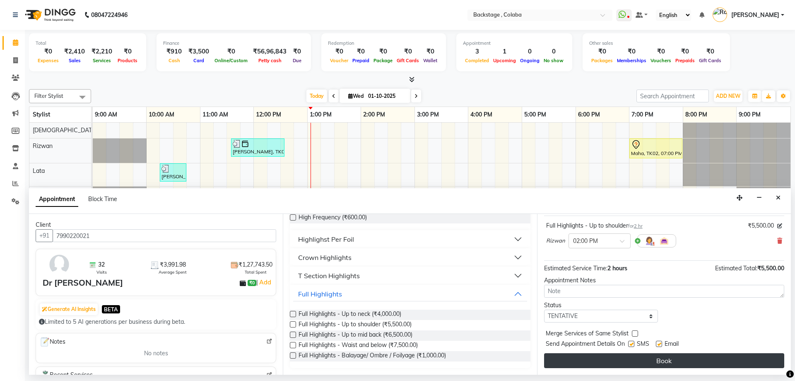
click at [608, 361] on button "Book" at bounding box center [664, 360] width 240 height 15
